Goal: Transaction & Acquisition: Subscribe to service/newsletter

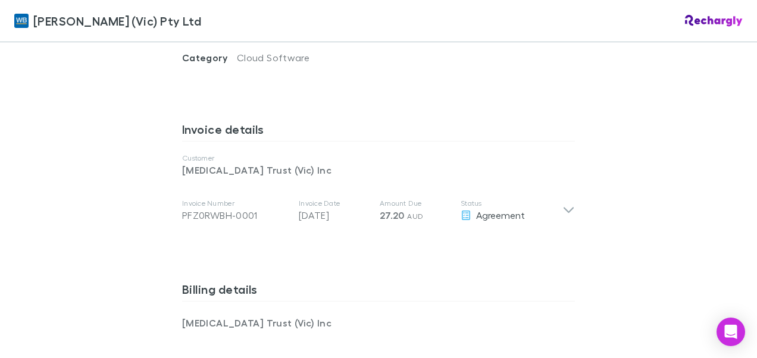
scroll to position [580, 0]
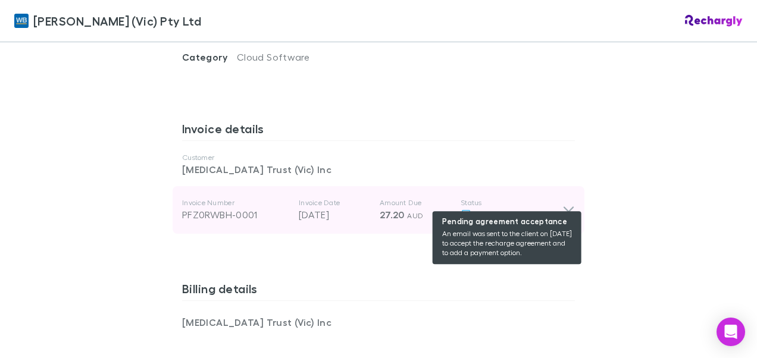
click at [499, 209] on span "Agreement" at bounding box center [500, 214] width 49 height 11
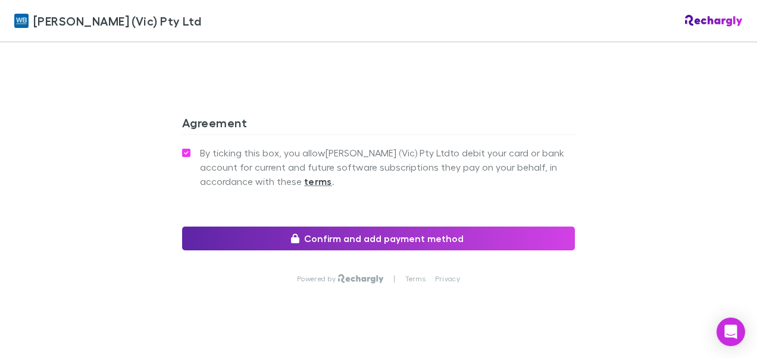
scroll to position [1328, 0]
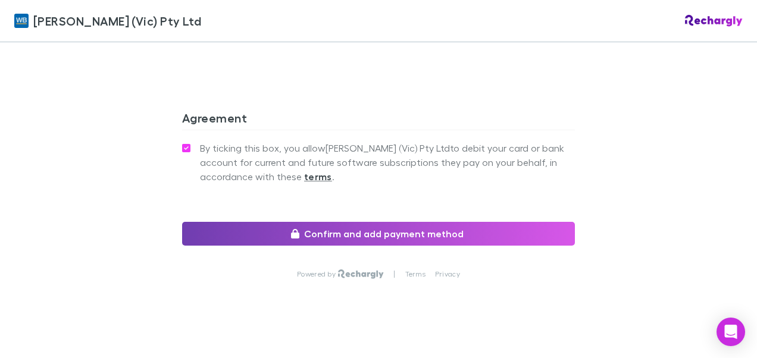
click at [348, 222] on button "Confirm and add payment method" at bounding box center [378, 234] width 393 height 24
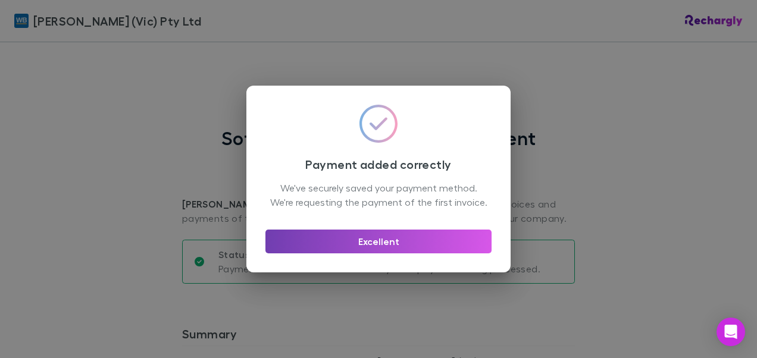
click at [385, 249] on button "Excellent" at bounding box center [379, 242] width 226 height 24
